Goal: Communication & Community: Share content

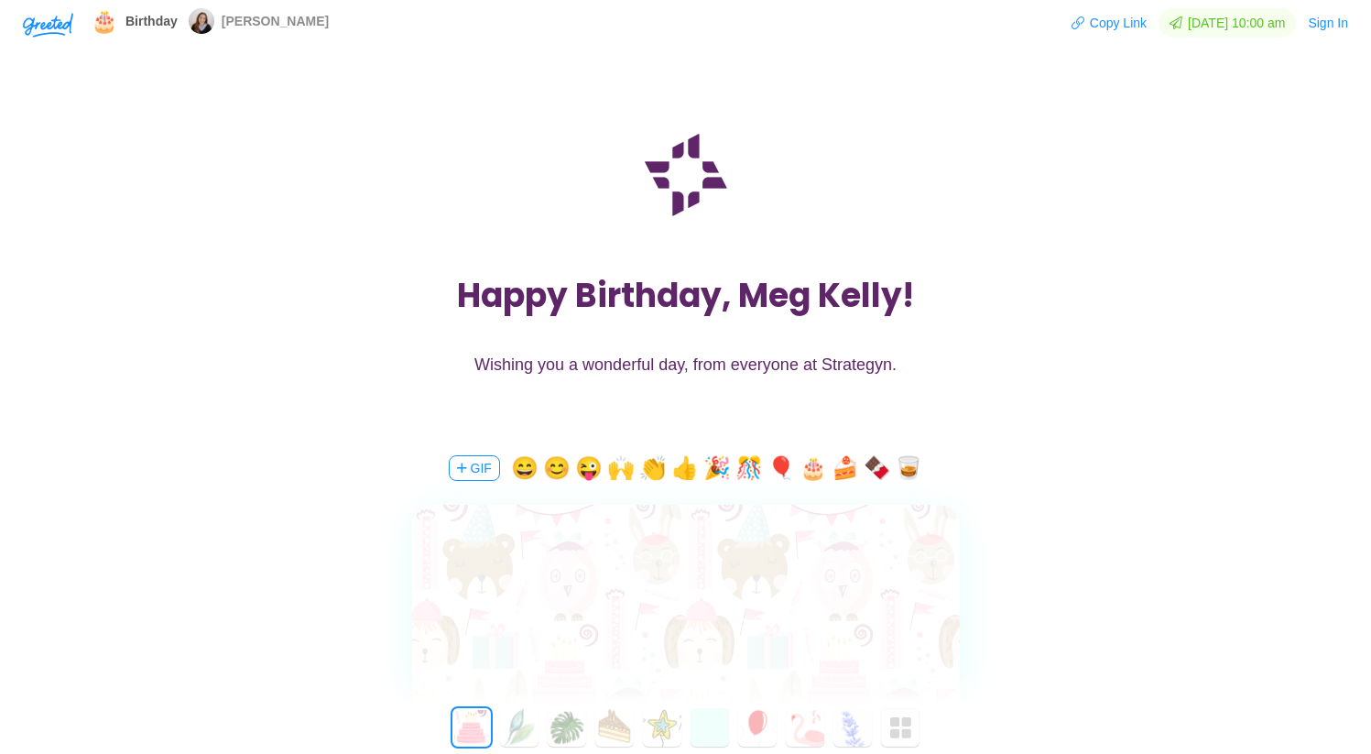
click at [625, 586] on textarea at bounding box center [686, 597] width 548 height 42
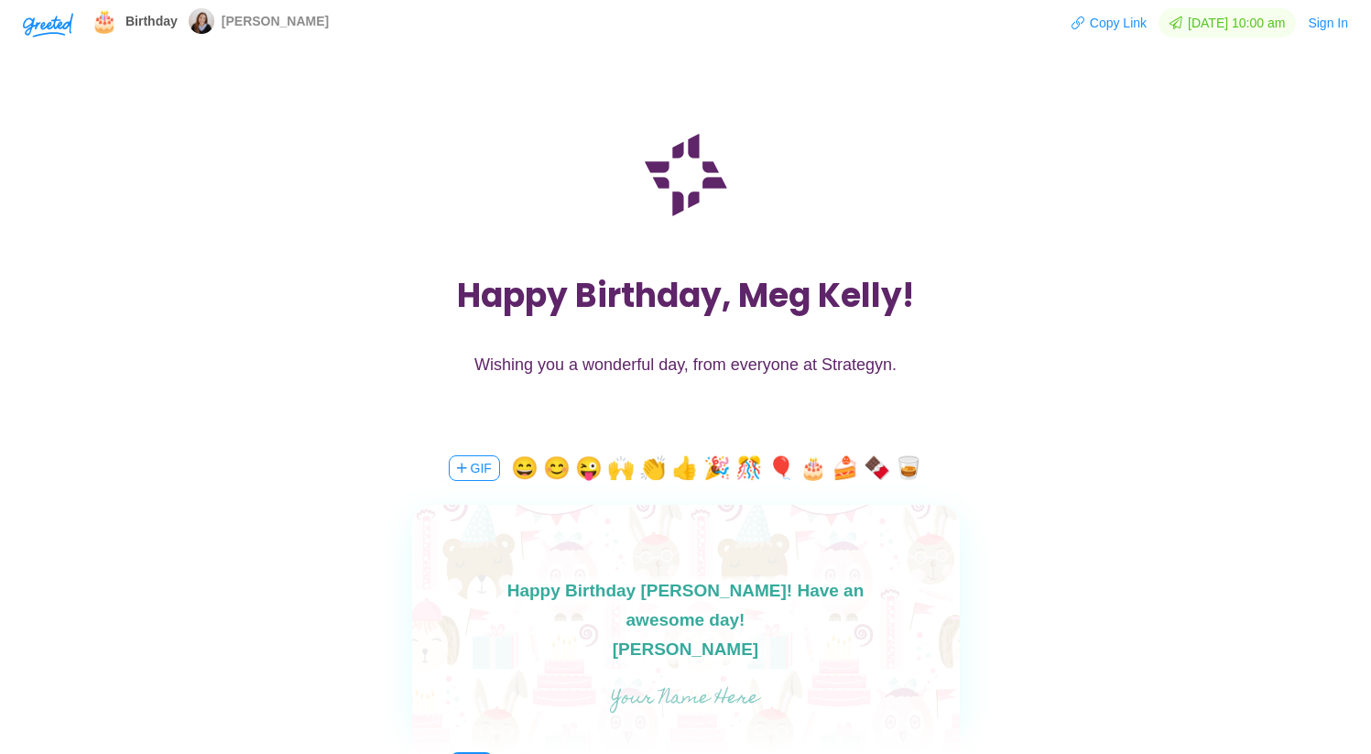
type textarea "Happy Birthday [PERSON_NAME]! Have an awesome day! [PERSON_NAME]"
click at [687, 691] on input "text" at bounding box center [685, 698] width 411 height 37
type input "[PERSON_NAME]"
click at [711, 657] on textarea "Happy Birthday [PERSON_NAME]! Have an awesome day! [PERSON_NAME]" at bounding box center [686, 620] width 548 height 88
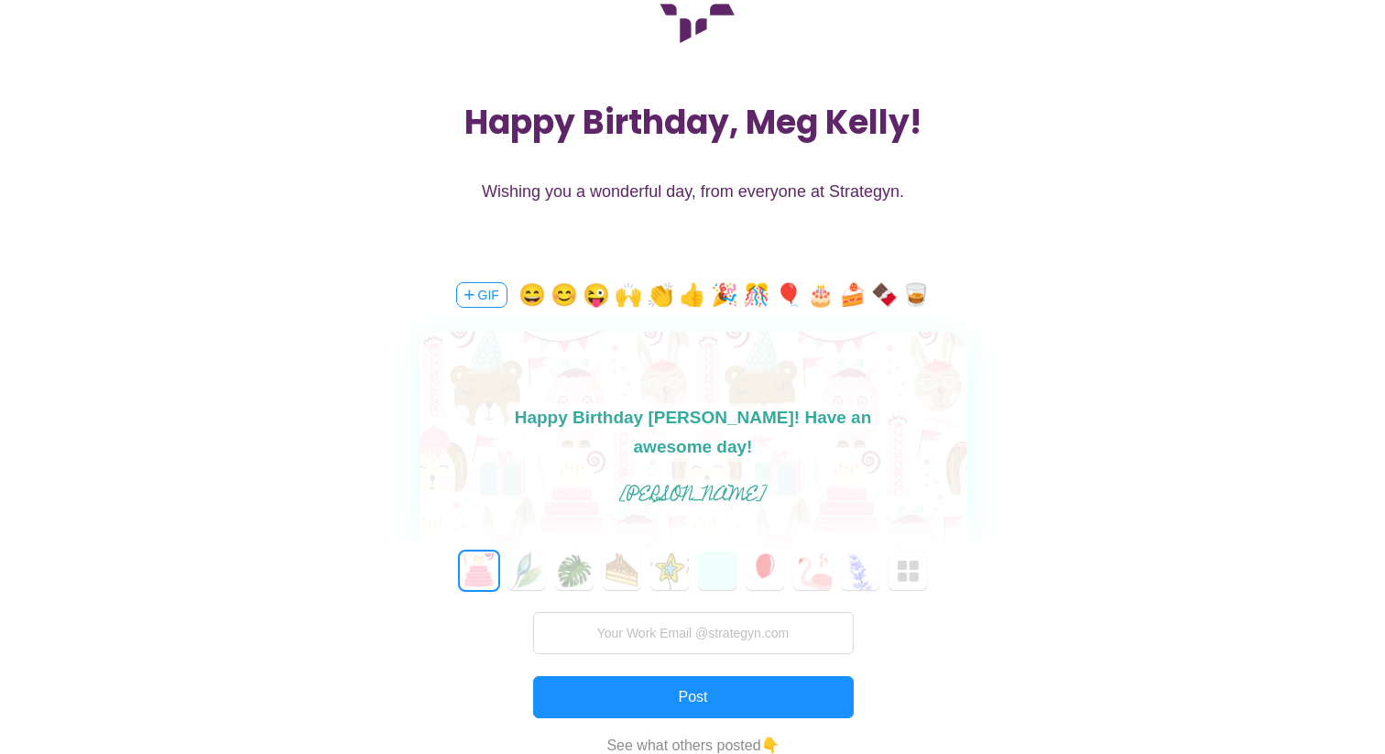
scroll to position [194, 0]
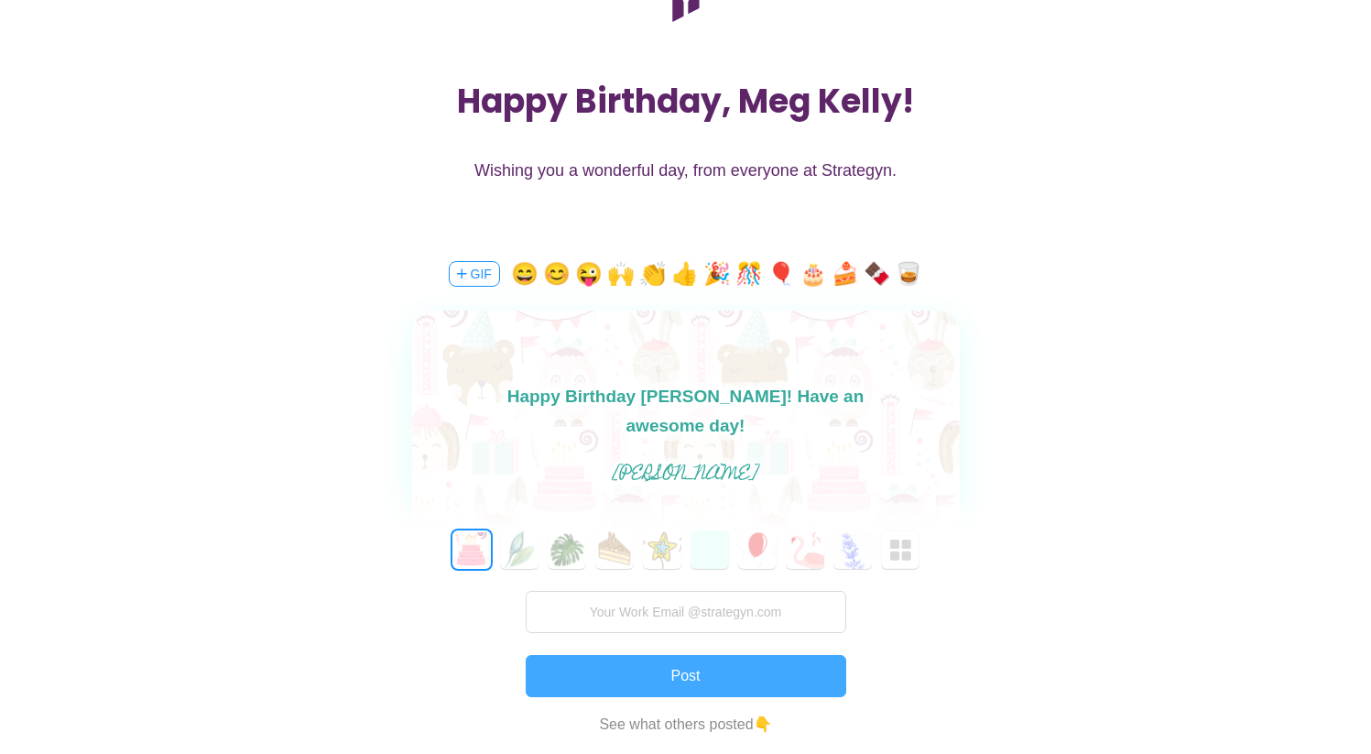
type textarea "Happy Birthday [PERSON_NAME]! Have an awesome day! Cheers,"
click at [697, 678] on button "Post" at bounding box center [686, 676] width 321 height 42
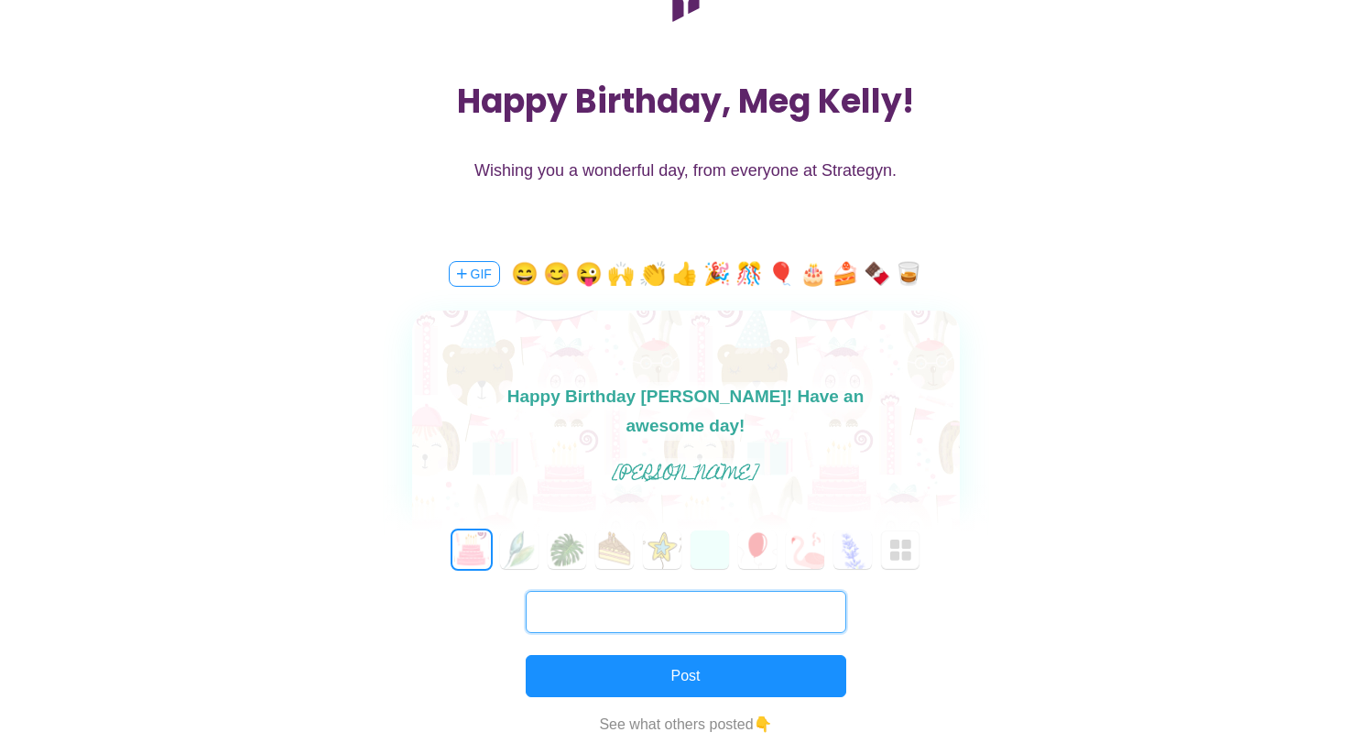
click at [675, 608] on input "text" at bounding box center [686, 612] width 321 height 42
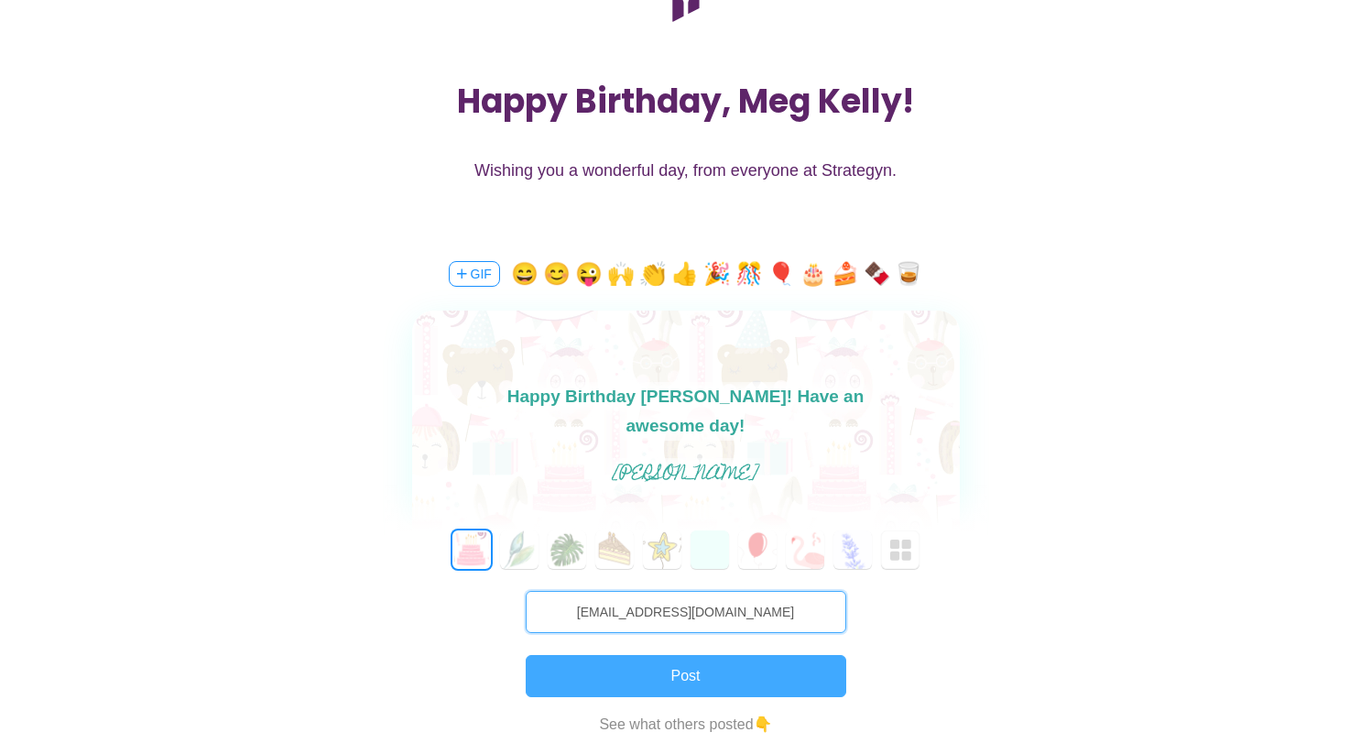
type input "[EMAIL_ADDRESS][DOMAIN_NAME]"
click at [696, 671] on button "Post" at bounding box center [686, 676] width 321 height 42
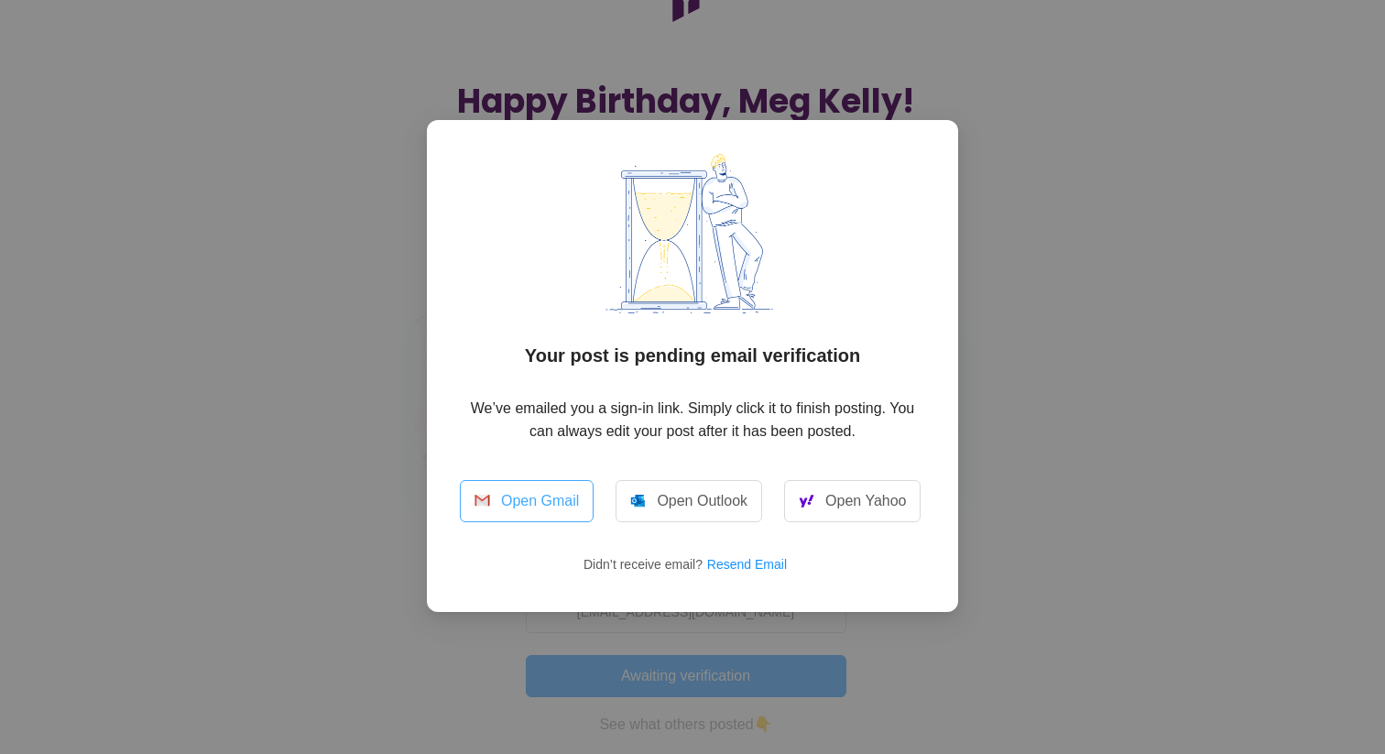
click at [529, 500] on link "Open Gmail" at bounding box center [527, 501] width 134 height 42
